Goal: Task Accomplishment & Management: Manage account settings

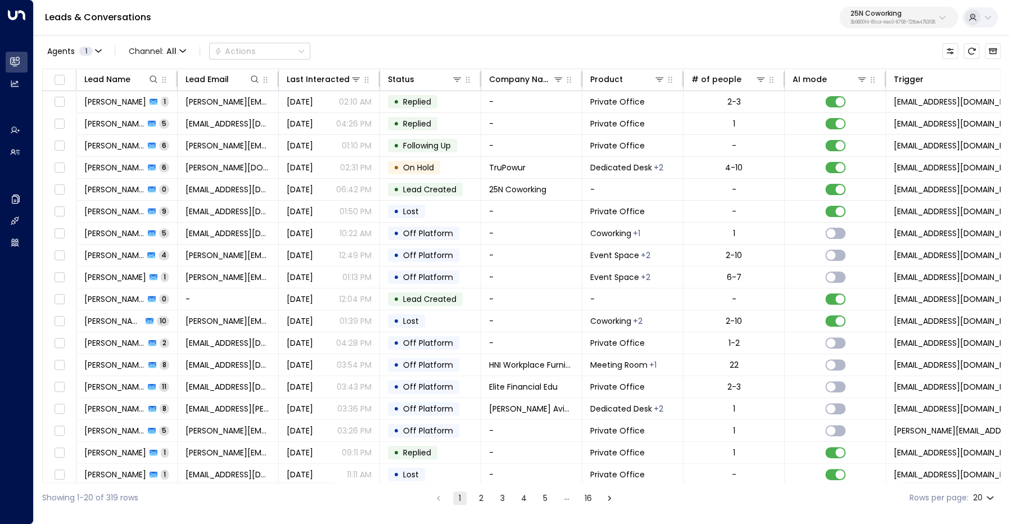
click at [875, 21] on p "3b9800f4-81ca-4ec0-8758-72fbe4763f36" at bounding box center [893, 22] width 85 height 4
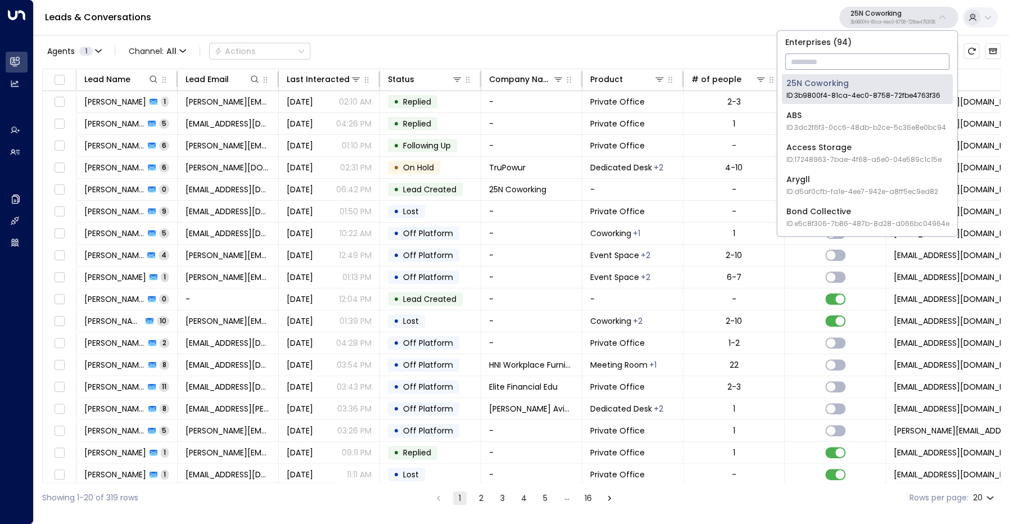
type input "*"
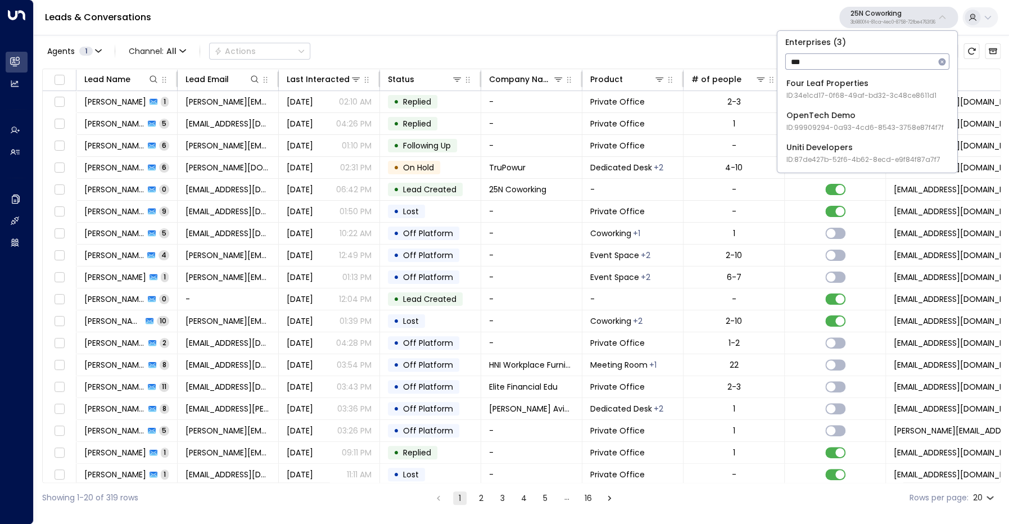
type input "***"
click at [818, 124] on span "ID: 99909294-0a93-4cd6-8543-3758e87f4f7f" at bounding box center [865, 128] width 157 height 10
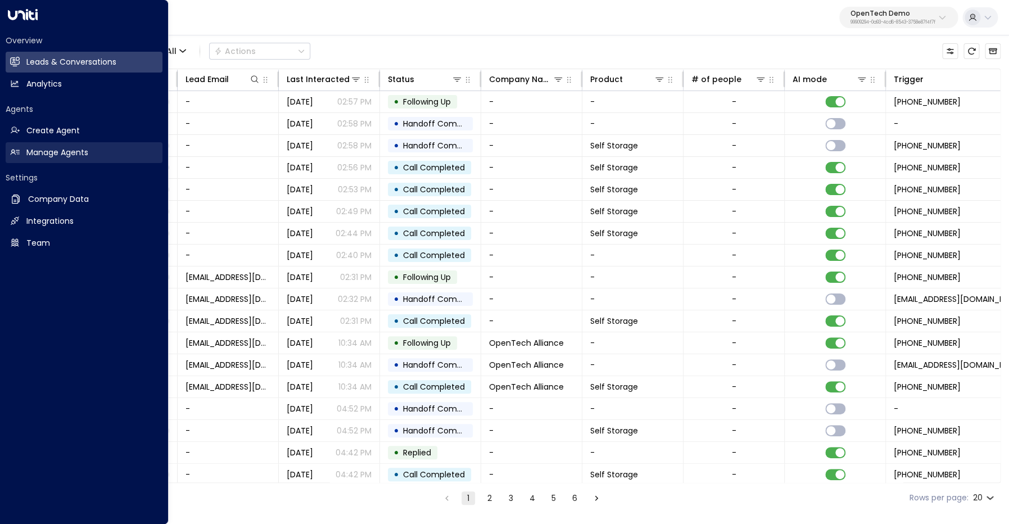
click at [19, 154] on icon at bounding box center [15, 153] width 9 height 6
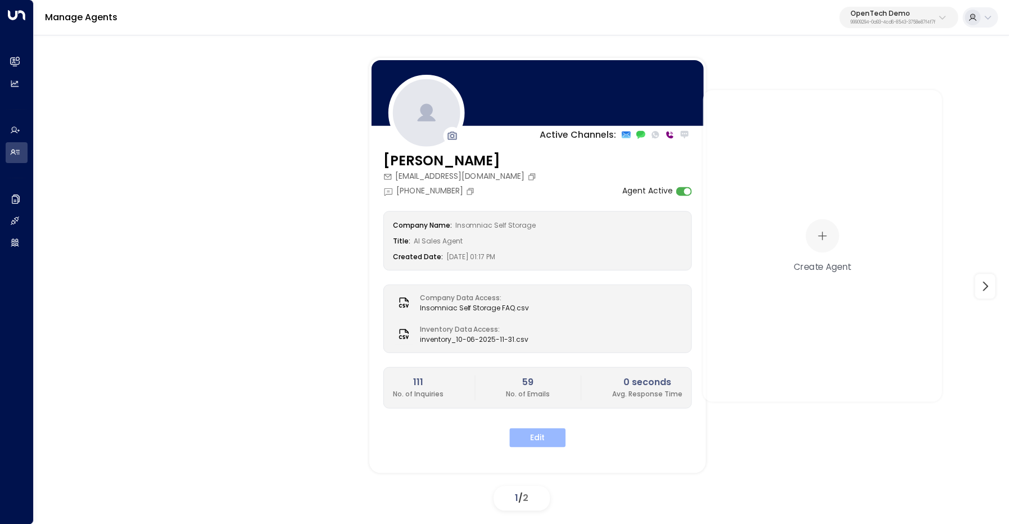
click at [536, 436] on button "Edit" at bounding box center [538, 437] width 56 height 19
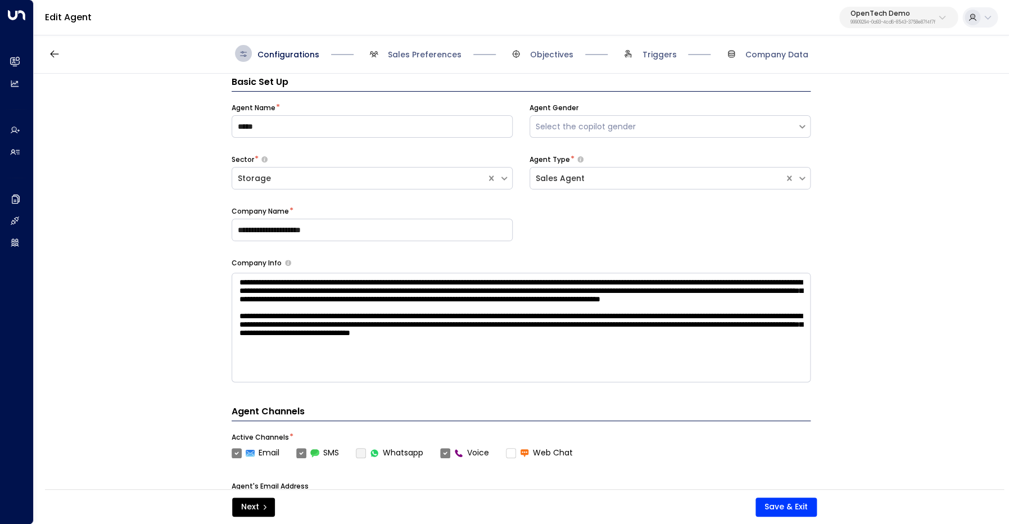
scroll to position [17, 0]
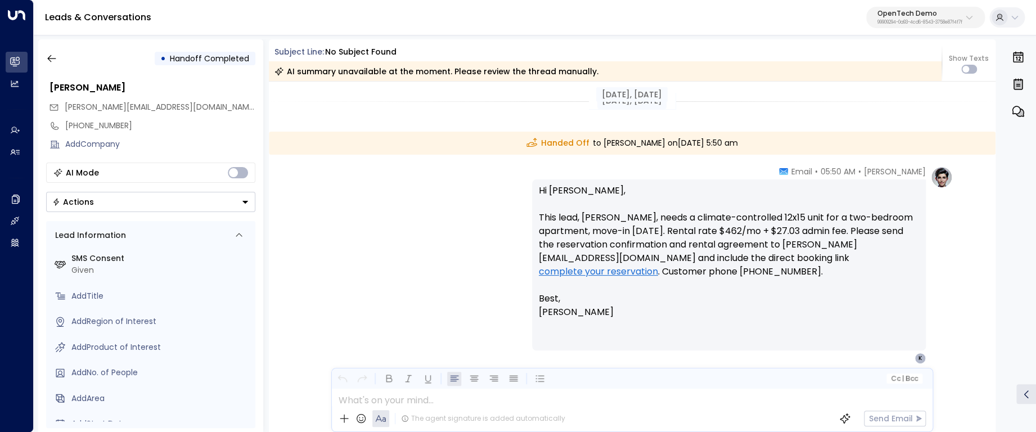
click at [562, 191] on p "Hi Kerric, This lead, James Miller, needs a climate-controlled 12x15 unit for a…" at bounding box center [729, 251] width 380 height 135
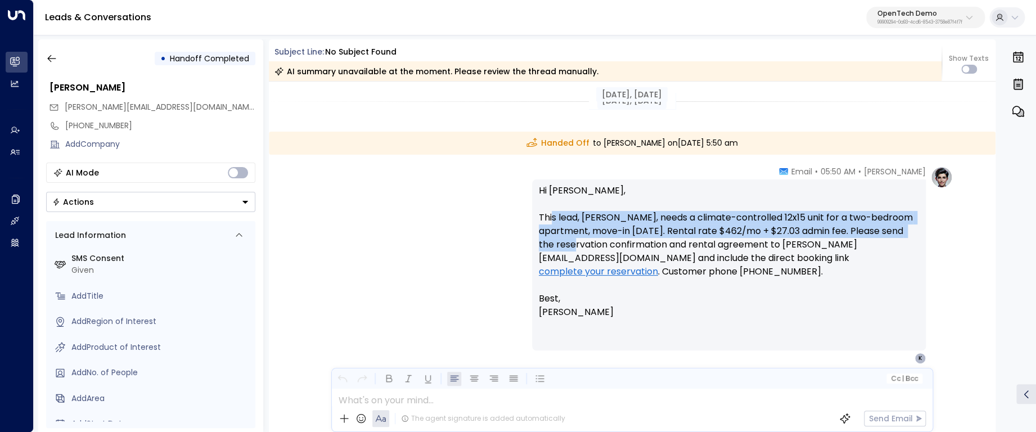
drag, startPoint x: 552, startPoint y: 219, endPoint x: 568, endPoint y: 245, distance: 30.1
click at [568, 245] on p "Hi Kerric, This lead, James Miller, needs a climate-controlled 12x15 unit for a…" at bounding box center [729, 251] width 380 height 135
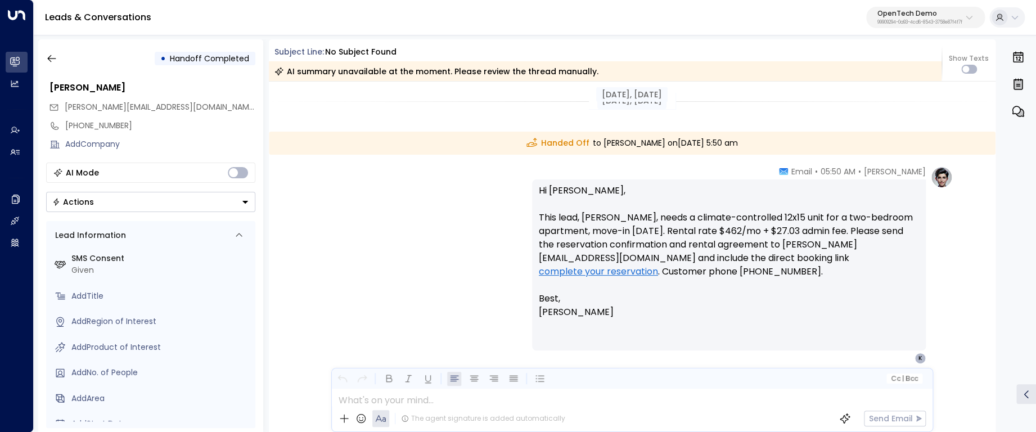
click at [572, 253] on p "Hi Kerric, This lead, James Miller, needs a climate-controlled 12x15 unit for a…" at bounding box center [729, 251] width 380 height 135
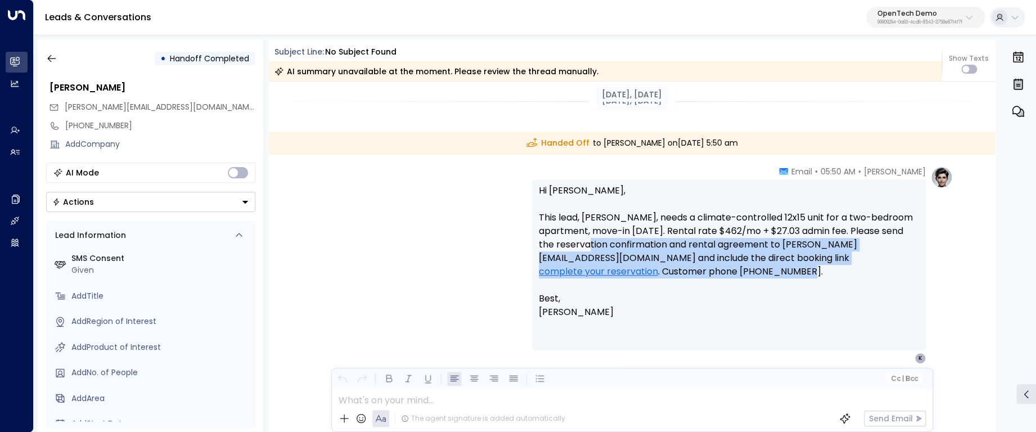
drag, startPoint x: 579, startPoint y: 248, endPoint x: 854, endPoint y: 268, distance: 276.3
click at [854, 268] on p "Hi Kerric, This lead, James Miller, needs a climate-controlled 12x15 unit for a…" at bounding box center [729, 251] width 380 height 135
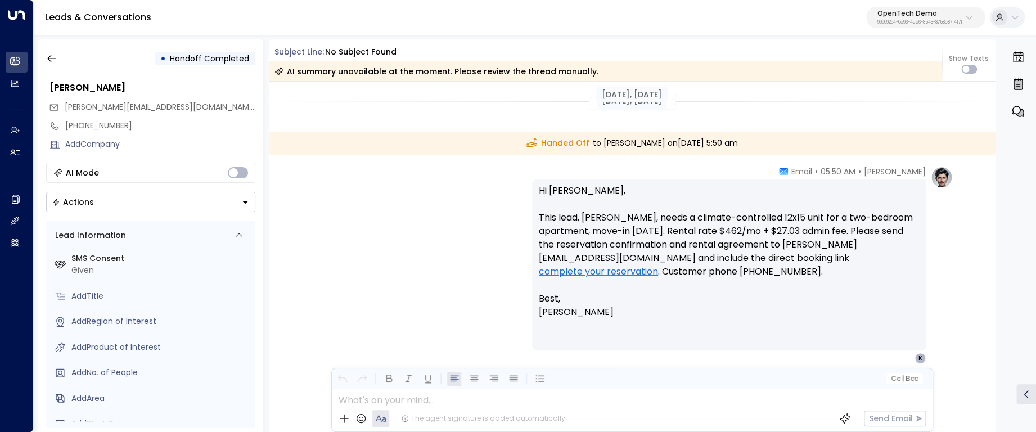
click at [560, 192] on p "Hi Kerric, This lead, James Miller, needs a climate-controlled 12x15 unit for a…" at bounding box center [729, 251] width 380 height 135
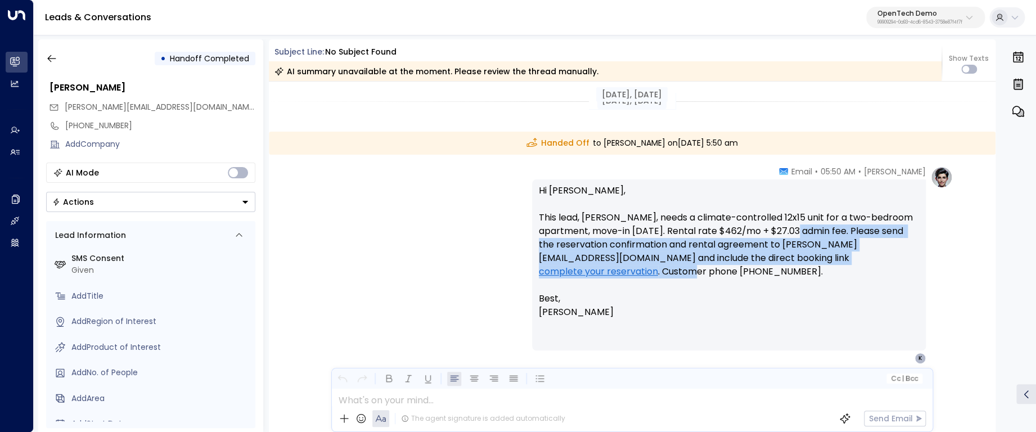
drag, startPoint x: 799, startPoint y: 234, endPoint x: 831, endPoint y: 265, distance: 44.5
click at [831, 265] on p "Hi Kerric, This lead, James Miller, needs a climate-controlled 12x15 unit for a…" at bounding box center [729, 251] width 380 height 135
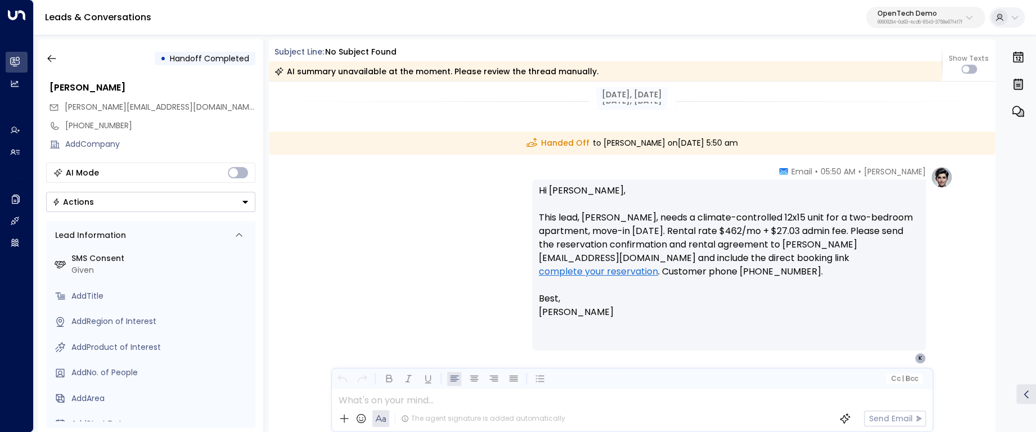
drag, startPoint x: 718, startPoint y: 231, endPoint x: 702, endPoint y: 229, distance: 15.3
click at [718, 231] on p "Hi Kerric, This lead, James Miller, needs a climate-controlled 12x15 unit for a…" at bounding box center [729, 251] width 380 height 135
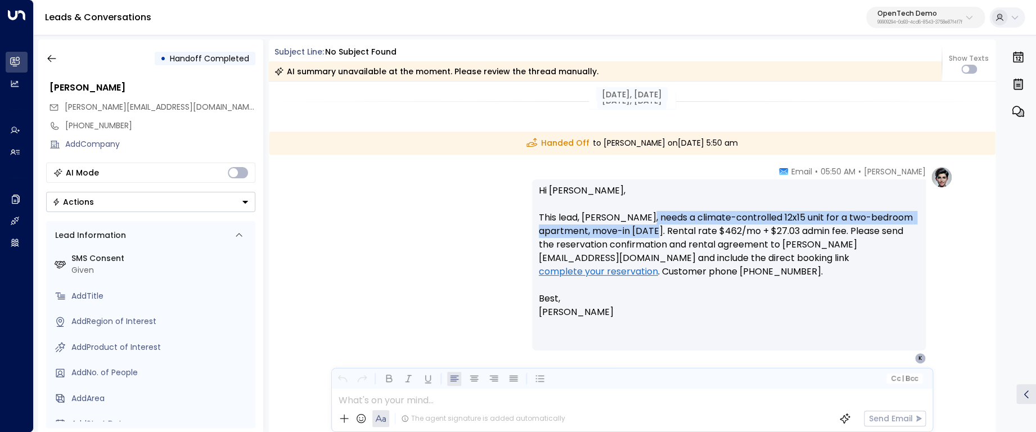
drag, startPoint x: 641, startPoint y: 214, endPoint x: 657, endPoint y: 230, distance: 23.1
click at [657, 230] on p "Hi Kerric, This lead, James Miller, needs a climate-controlled 12x15 unit for a…" at bounding box center [729, 251] width 380 height 135
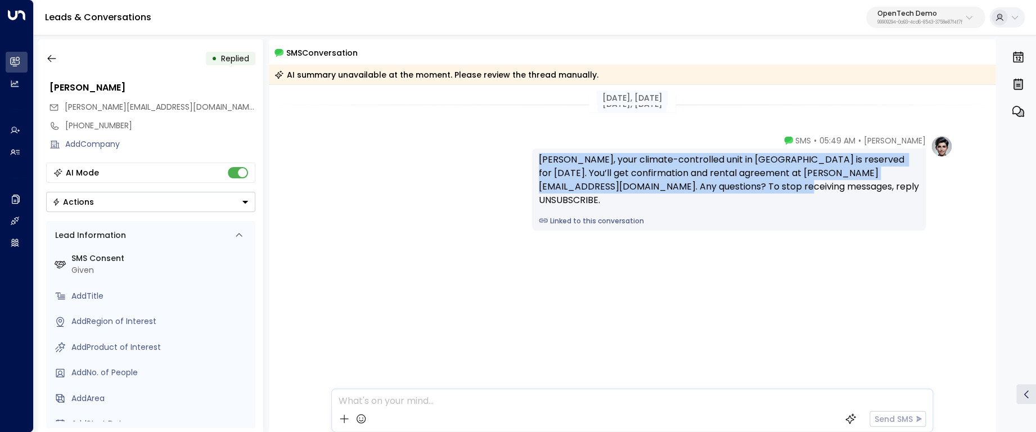
drag, startPoint x: 539, startPoint y: 160, endPoint x: 752, endPoint y: 185, distance: 214.6
click at [757, 185] on div "[PERSON_NAME], your climate-controlled unit in [GEOGRAPHIC_DATA] is reserved fo…" at bounding box center [729, 180] width 380 height 54
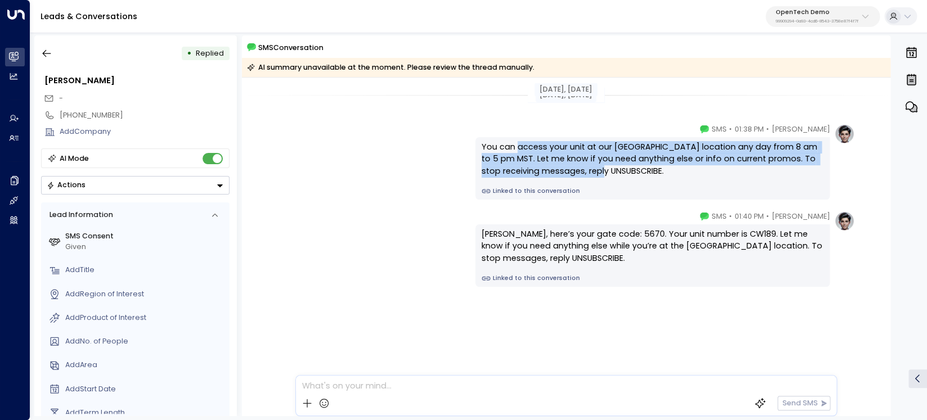
drag, startPoint x: 517, startPoint y: 148, endPoint x: 732, endPoint y: 168, distance: 215.7
click at [589, 170] on div "You can access your unit at our [GEOGRAPHIC_DATA] location any day from 8 am to…" at bounding box center [652, 159] width 342 height 37
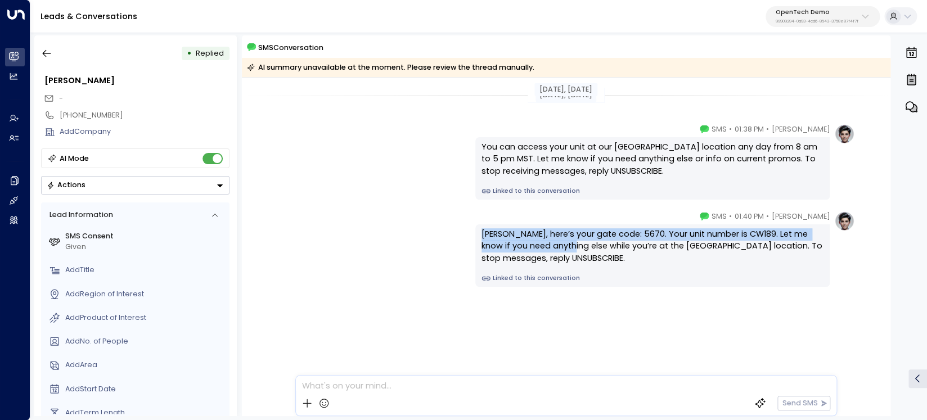
drag, startPoint x: 482, startPoint y: 234, endPoint x: 612, endPoint y: 243, distance: 130.8
click at [562, 251] on div "[PERSON_NAME], here’s your gate code: 5670. Your unit number is CW189. Let me k…" at bounding box center [652, 246] width 342 height 37
click at [711, 235] on div "[PERSON_NAME], here’s your gate code: 5670. Your unit number is CW189. Let me k…" at bounding box center [652, 246] width 342 height 37
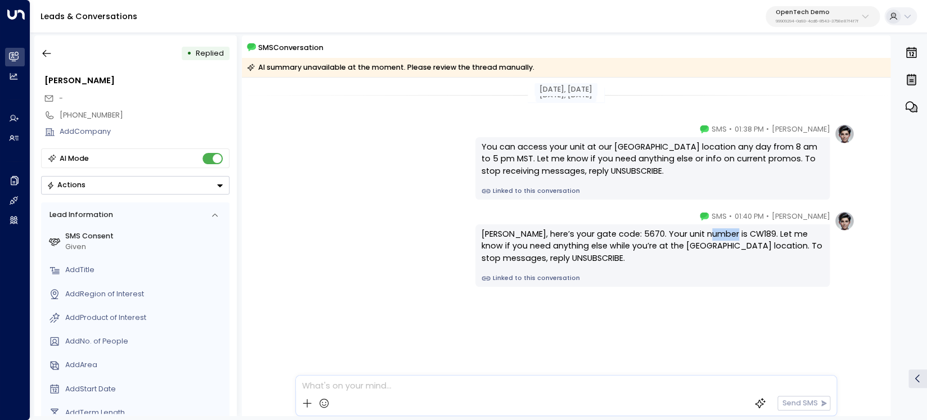
click at [711, 235] on div "[PERSON_NAME], here’s your gate code: 5670. Your unit number is CW189. Let me k…" at bounding box center [652, 246] width 342 height 37
